Goal: Transaction & Acquisition: Purchase product/service

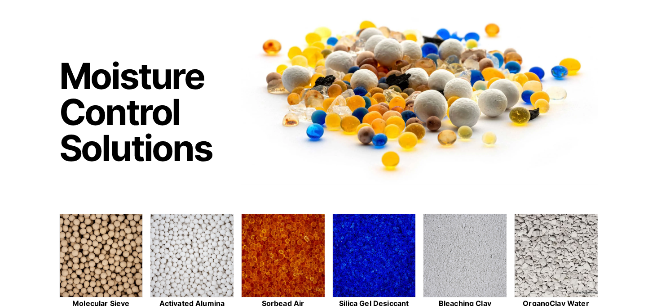
scroll to position [225, 0]
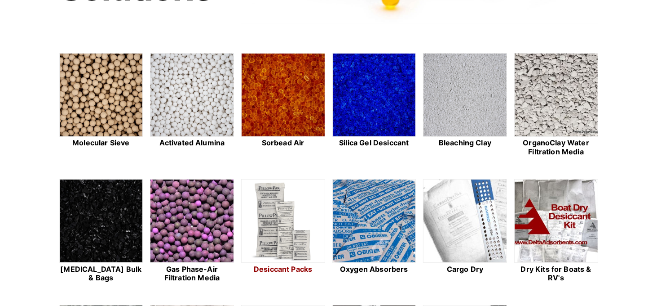
click at [275, 228] on img at bounding box center [283, 221] width 83 height 84
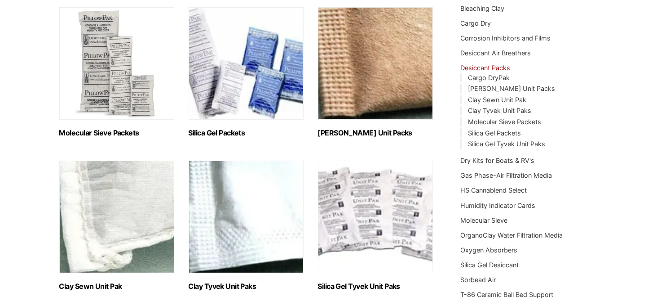
scroll to position [90, 0]
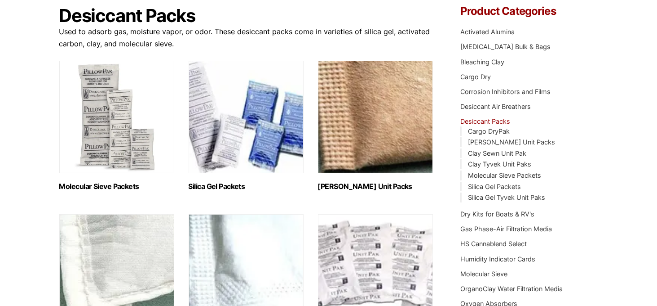
click at [109, 111] on img "Visit product category Molecular Sieve Packets" at bounding box center [116, 117] width 115 height 112
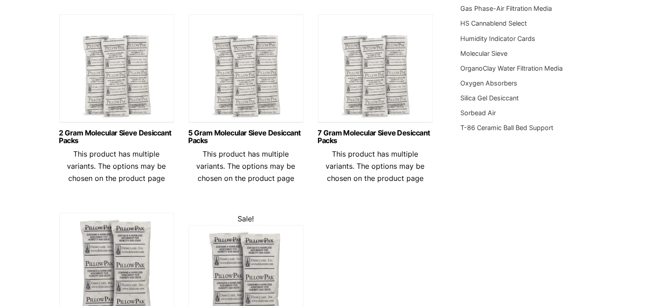
scroll to position [315, 0]
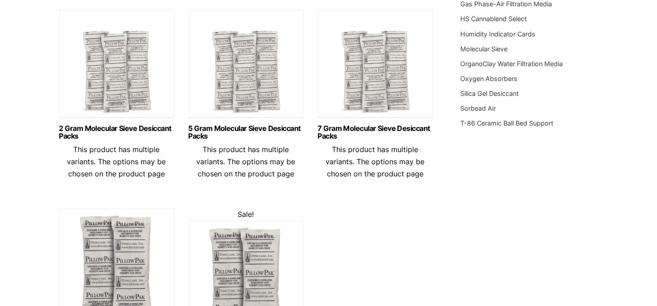
click at [253, 68] on img at bounding box center [246, 66] width 115 height 112
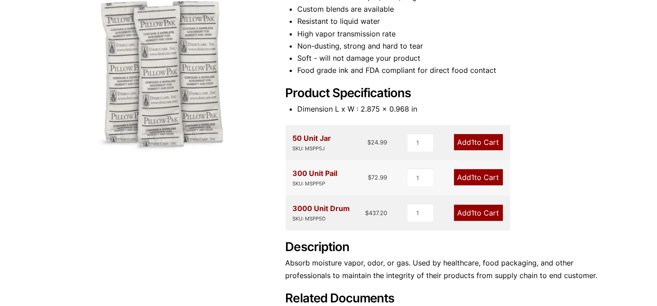
scroll to position [180, 0]
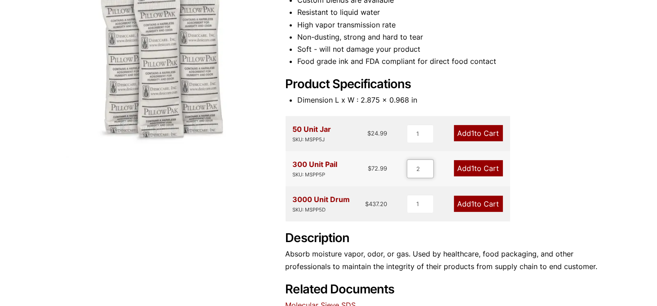
click at [428, 165] on input "2" at bounding box center [420, 168] width 27 height 19
click at [428, 165] on input "3" at bounding box center [420, 168] width 27 height 19
click at [428, 165] on input "4" at bounding box center [420, 168] width 27 height 19
click at [428, 165] on input "5" at bounding box center [420, 168] width 27 height 19
type input "6"
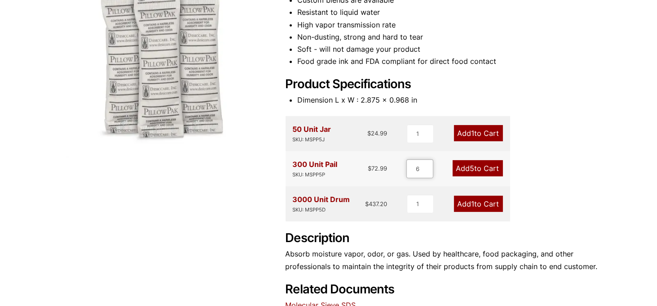
click at [429, 167] on input "6" at bounding box center [420, 168] width 27 height 19
click at [477, 167] on link "Add 6 to Cart" at bounding box center [478, 168] width 50 height 16
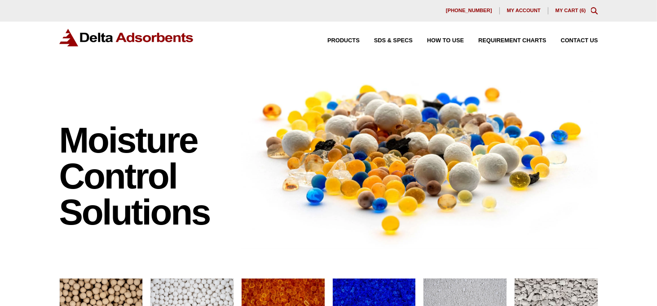
click at [568, 9] on link "My Cart ( 6 )" at bounding box center [571, 10] width 31 height 5
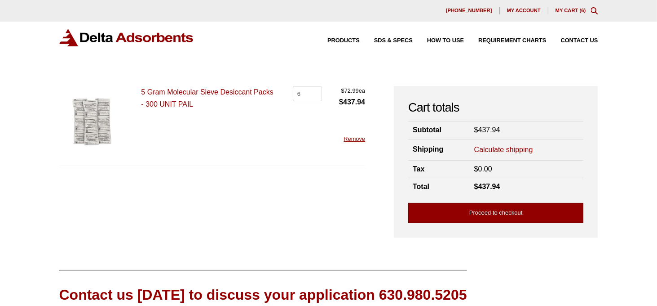
click at [469, 212] on link "Proceed to checkout" at bounding box center [495, 213] width 175 height 20
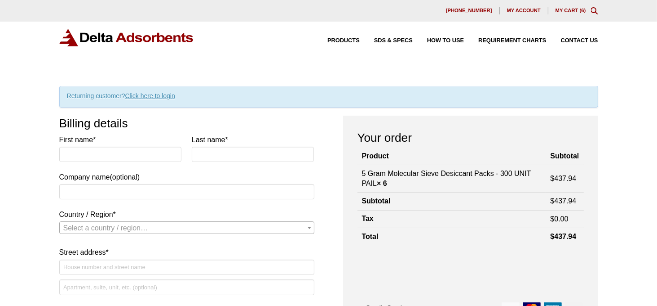
click at [147, 94] on link "Click here to login" at bounding box center [150, 95] width 50 height 7
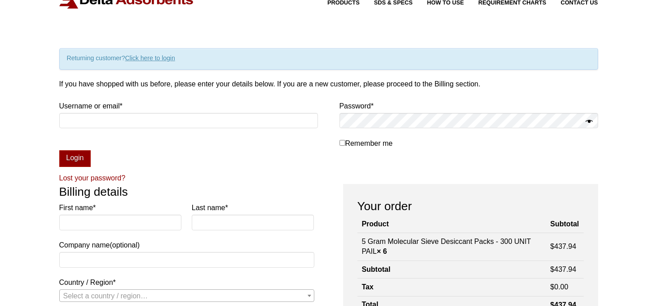
scroll to position [93, 0]
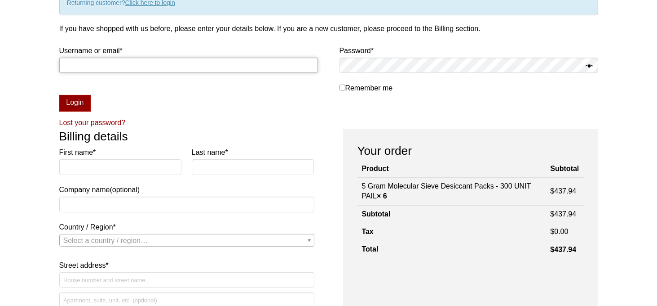
click at [98, 67] on input "Username or email * Required" at bounding box center [188, 65] width 259 height 15
type input "[EMAIL_ADDRESS][DOMAIN_NAME]"
click at [116, 165] on input "First name *" at bounding box center [120, 166] width 123 height 15
click at [137, 98] on p "Remember me Login" at bounding box center [328, 77] width 539 height 67
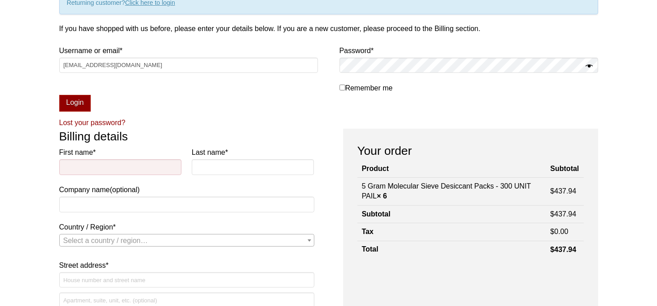
click at [340, 86] on input "Remember me" at bounding box center [343, 87] width 6 height 6
checkbox input "true"
click at [66, 99] on button "Login" at bounding box center [75, 103] width 32 height 17
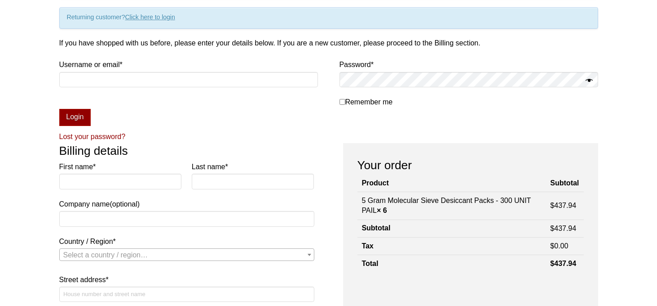
scroll to position [135, 0]
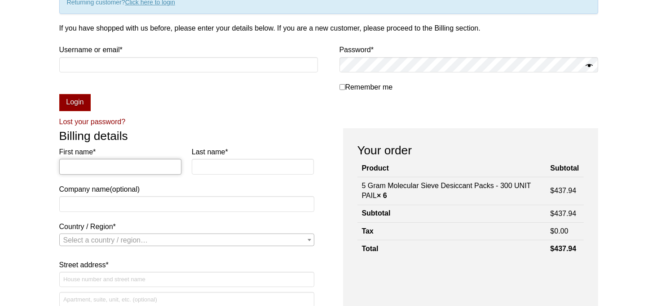
click at [80, 165] on input "First name *" at bounding box center [120, 166] width 123 height 15
type input "[PERSON_NAME]"
type input "Promex Industries Inc."
select select "US"
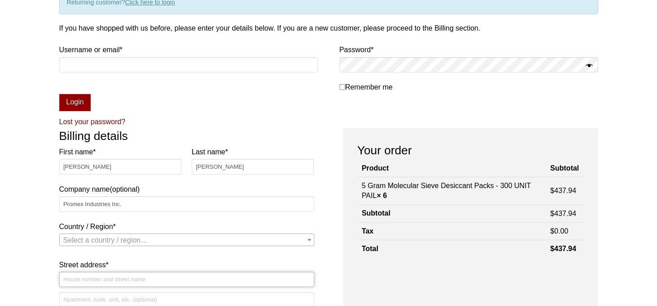
type input "[STREET_ADDRESS]"
type input "Apt, suite, floor, etc."
type input "Santa [PERSON_NAME]"
type input "95051"
type input "4088168046"
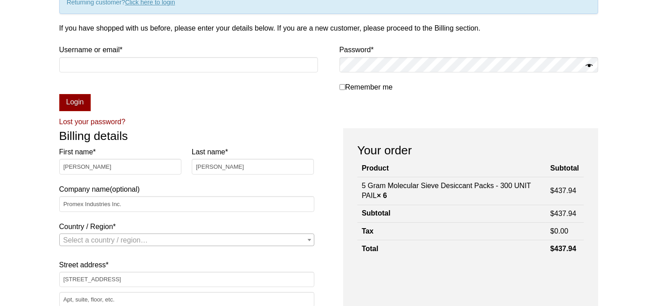
type input "[EMAIL_ADDRESS][DOMAIN_NAME]"
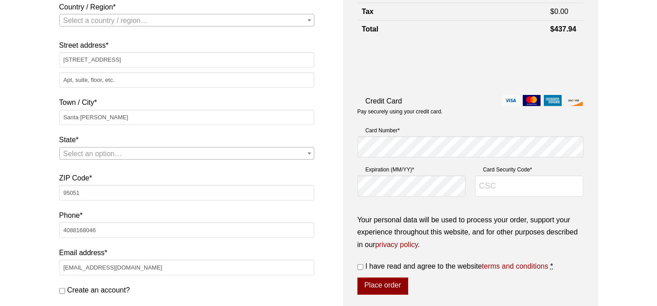
select select "US"
select select "CA"
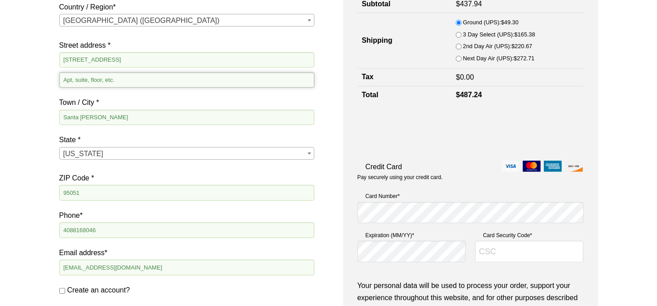
drag, startPoint x: 120, startPoint y: 80, endPoint x: 23, endPoint y: 77, distance: 96.7
click at [23, 77] on div "Our website has detected that you are using an outdated browser that will preve…" at bounding box center [328, 161] width 657 height 1030
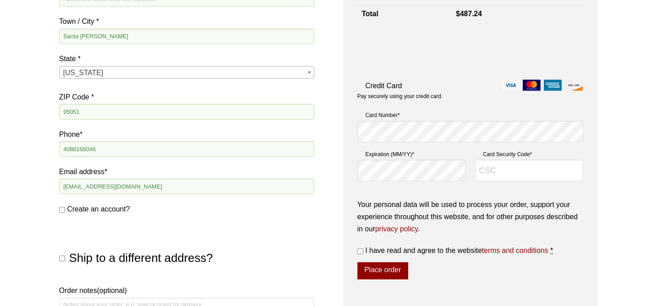
scroll to position [444, 0]
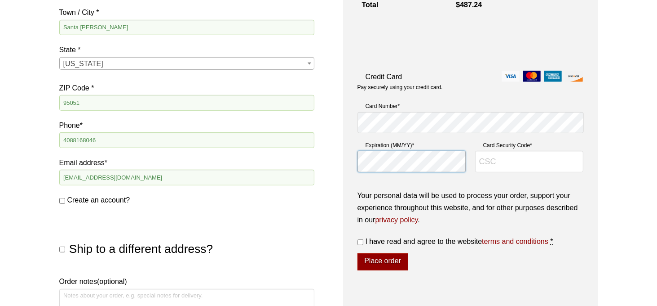
type input "926"
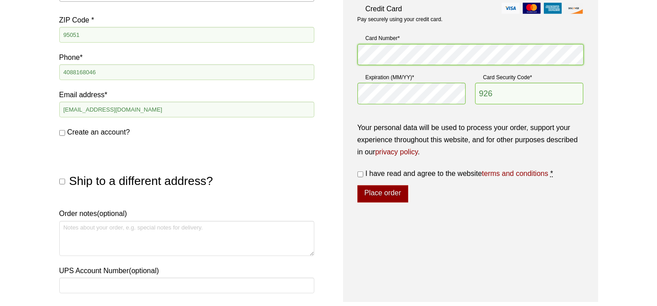
scroll to position [579, 0]
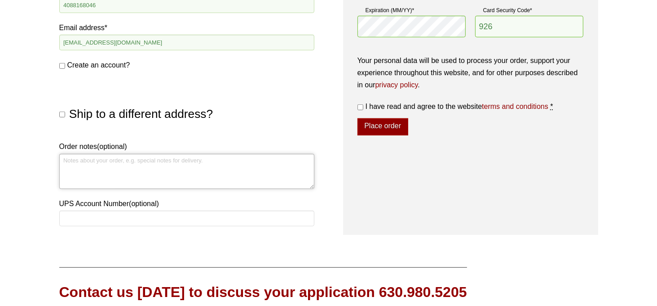
click at [111, 172] on textarea "Order notes (optional)" at bounding box center [186, 171] width 255 height 35
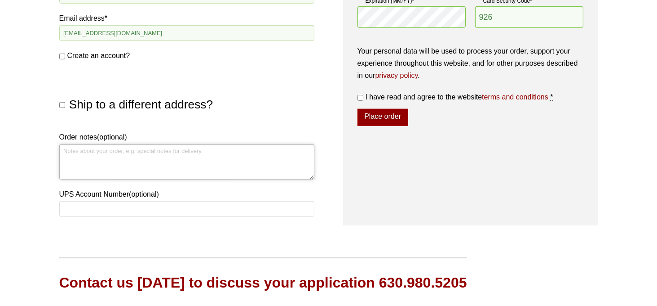
scroll to position [624, 0]
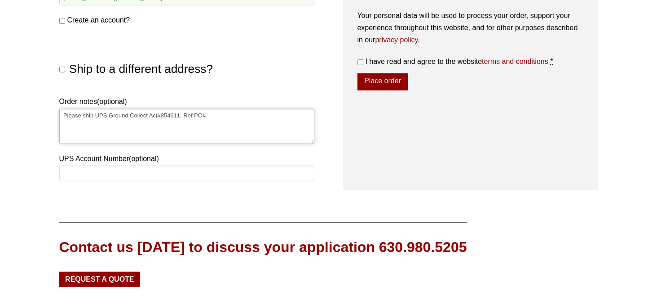
click at [219, 118] on textarea "Please ship UPS Ground Collect Act#854611. Ref PO#" at bounding box center [186, 126] width 255 height 35
type textarea "Please ship UPS Ground Collect Act#854611. Ref PO#23383."
click at [106, 169] on input "UPS Account Number (optional)" at bounding box center [186, 172] width 255 height 15
type input "854611"
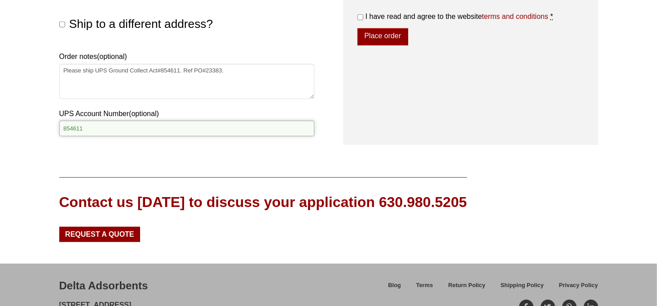
scroll to position [579, 0]
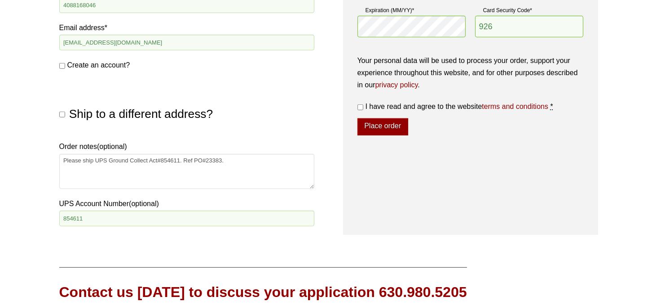
click at [360, 106] on input "I have read and agree to the website terms and conditions *" at bounding box center [361, 107] width 6 height 6
checkbox input "true"
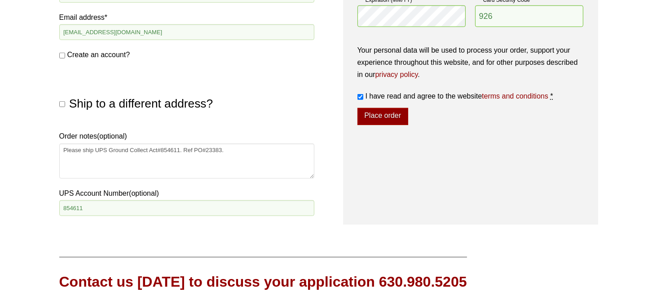
scroll to position [590, 0]
click at [398, 118] on button "Place order" at bounding box center [383, 115] width 51 height 17
